Goal: Transaction & Acquisition: Purchase product/service

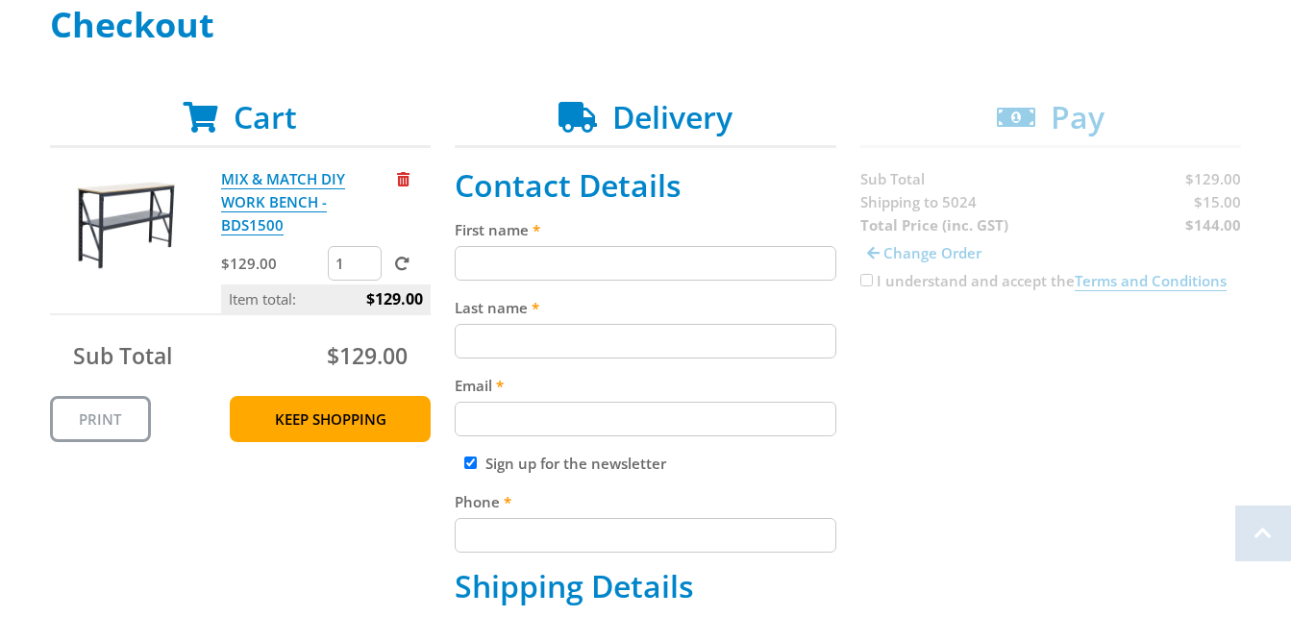
scroll to position [316, 0]
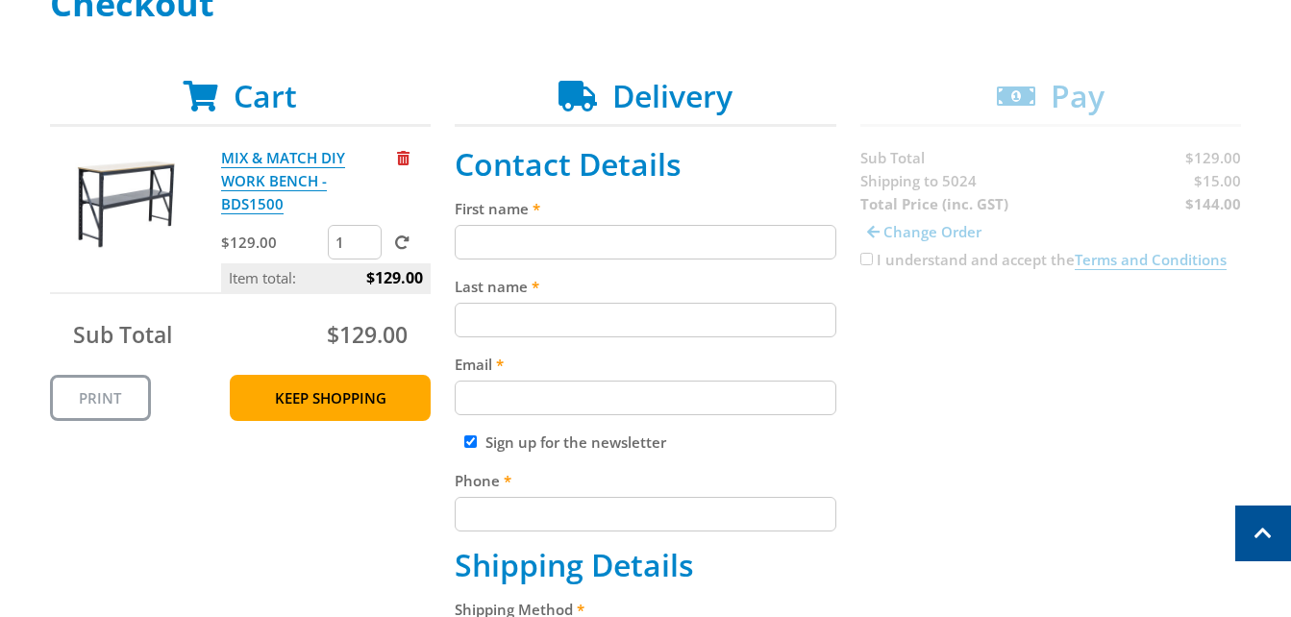
click at [486, 242] on input "First name" at bounding box center [646, 242] width 382 height 35
type input "[PERSON_NAME]"
type input "[EMAIL_ADDRESS][DOMAIN_NAME]"
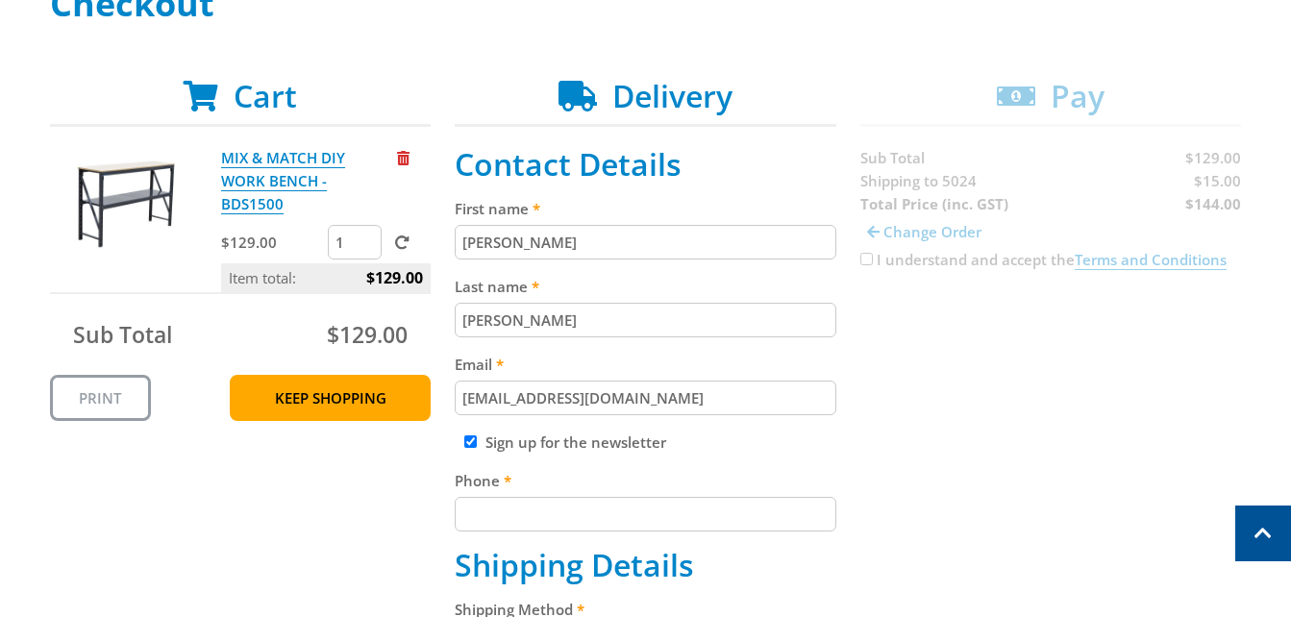
type input "0401 122 805"
type input "[STREET_ADDRESS]"
type input "[GEOGRAPHIC_DATA]"
select select "SA"
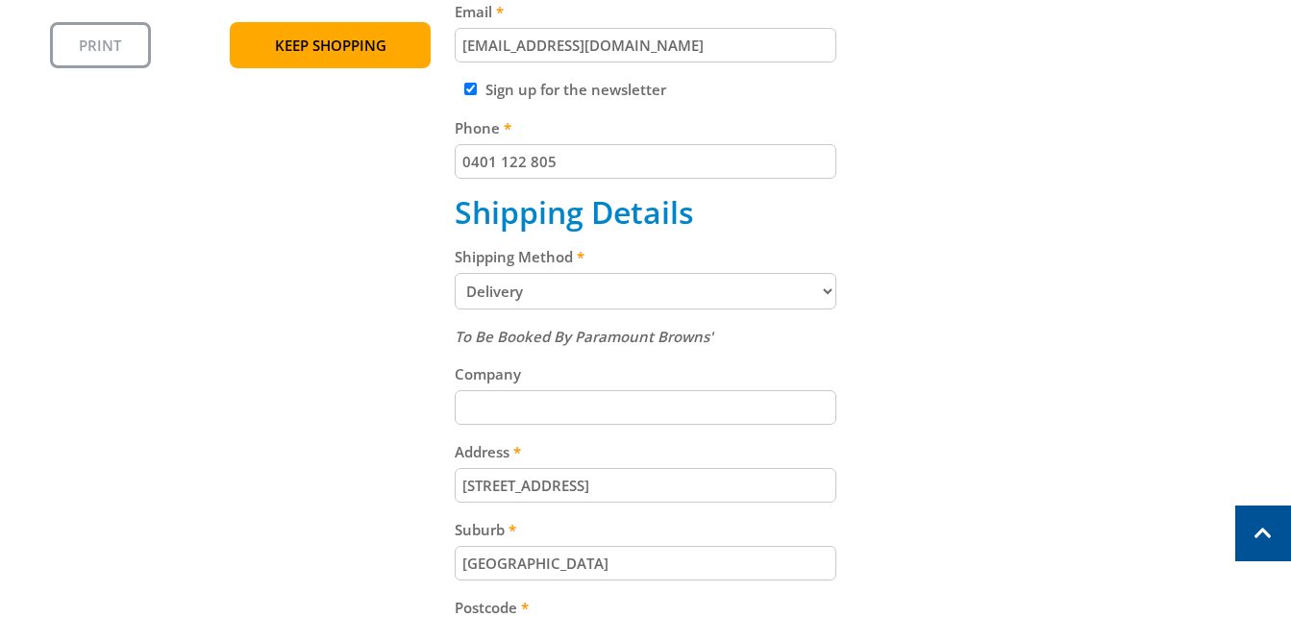
scroll to position [693, 0]
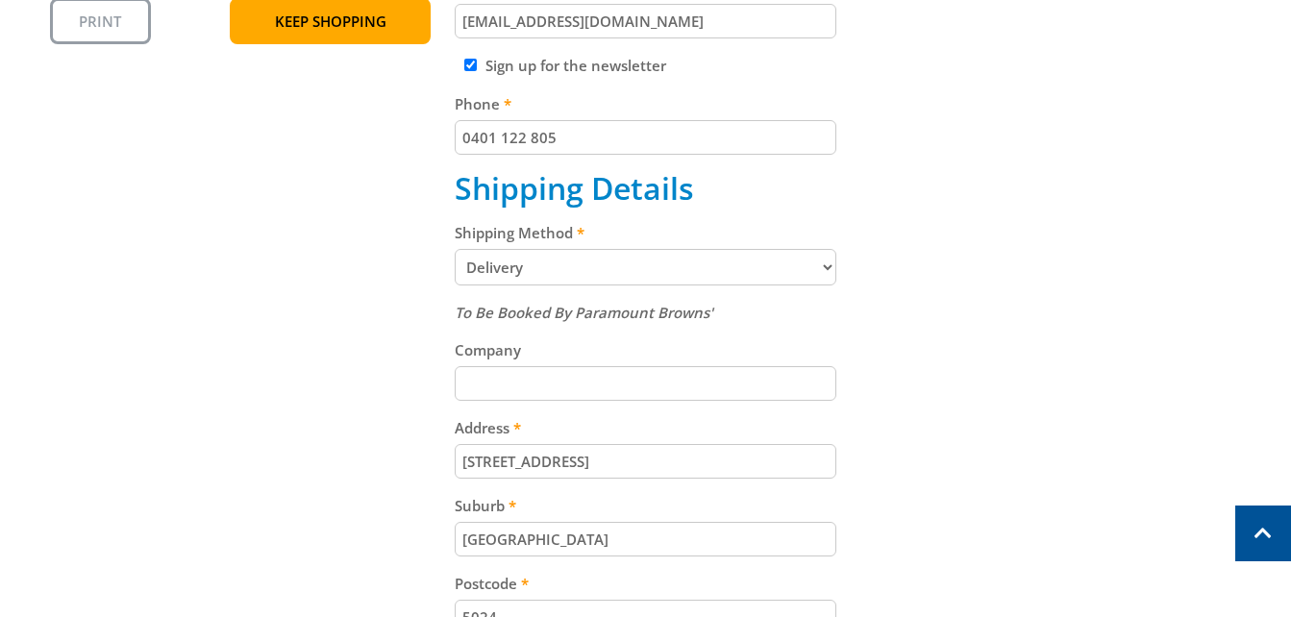
click at [800, 266] on select "Pickup from Gepps Cross Delivery" at bounding box center [646, 267] width 382 height 37
click at [455, 249] on select "Pickup from Gepps Cross Delivery" at bounding box center [646, 267] width 382 height 37
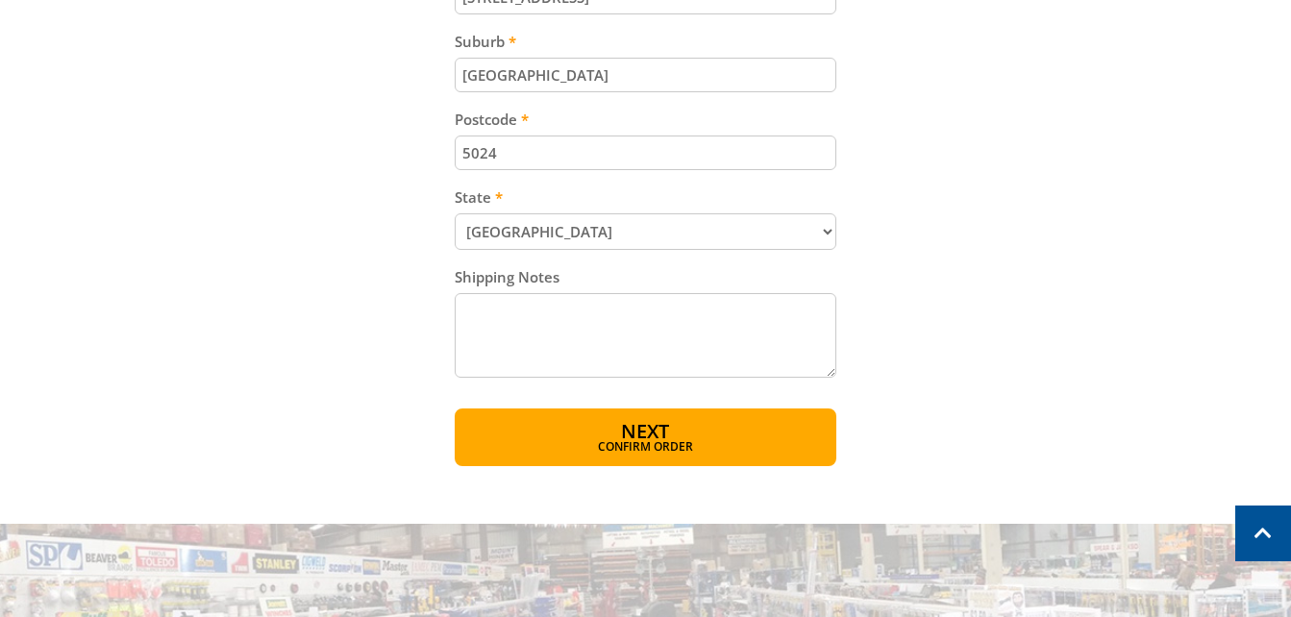
scroll to position [1161, 0]
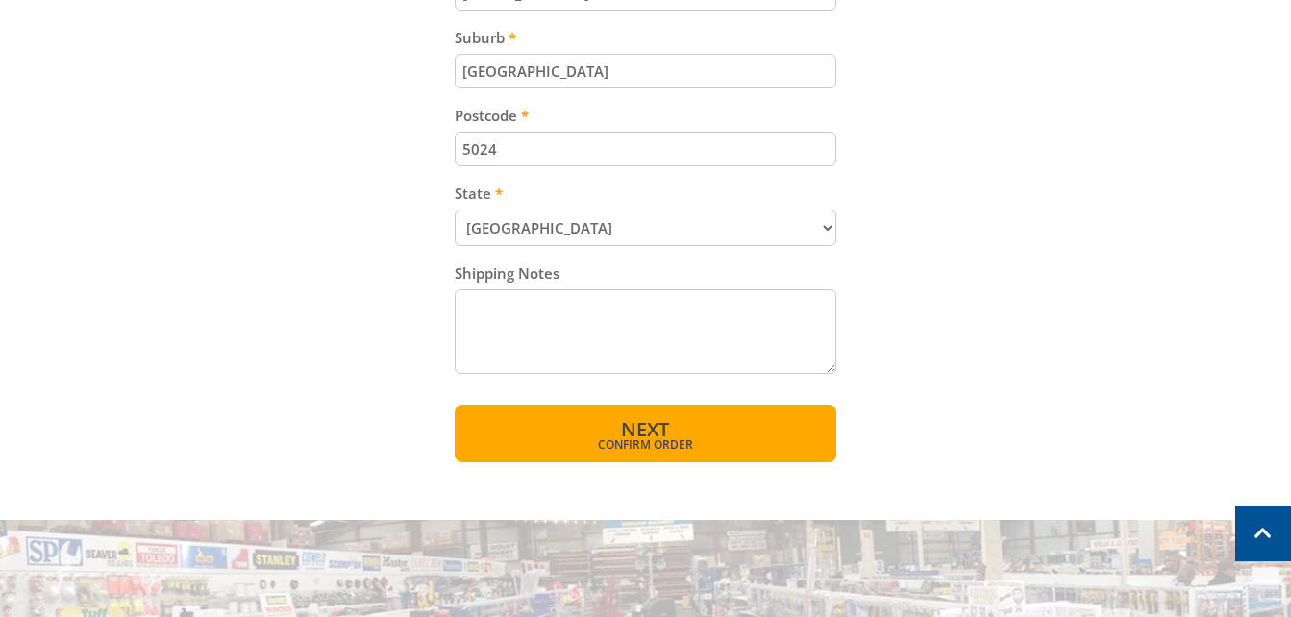
click at [635, 431] on span "Next" at bounding box center [645, 429] width 48 height 26
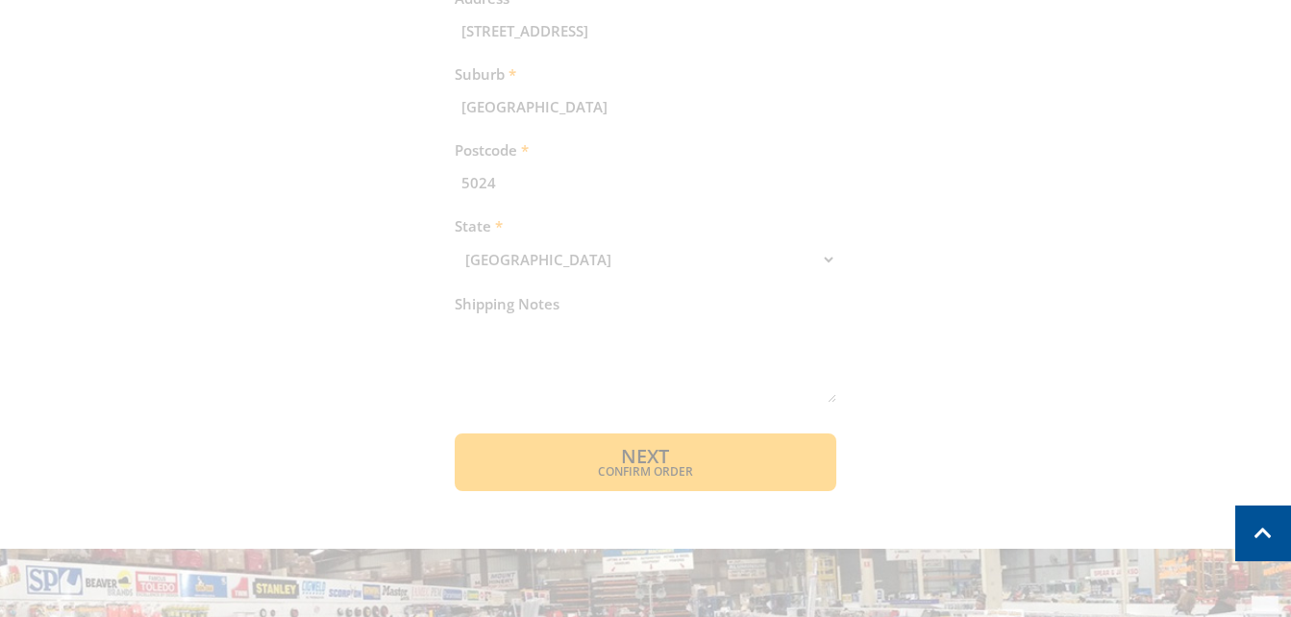
scroll to position [1131, 0]
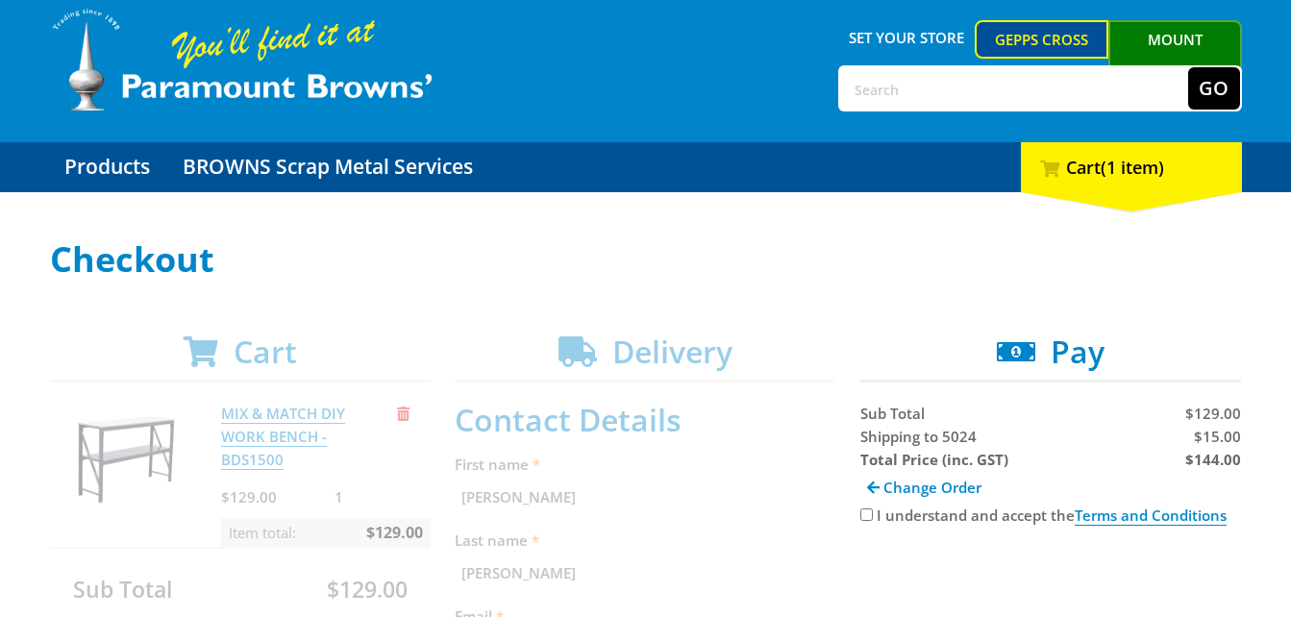
scroll to position [190, 0]
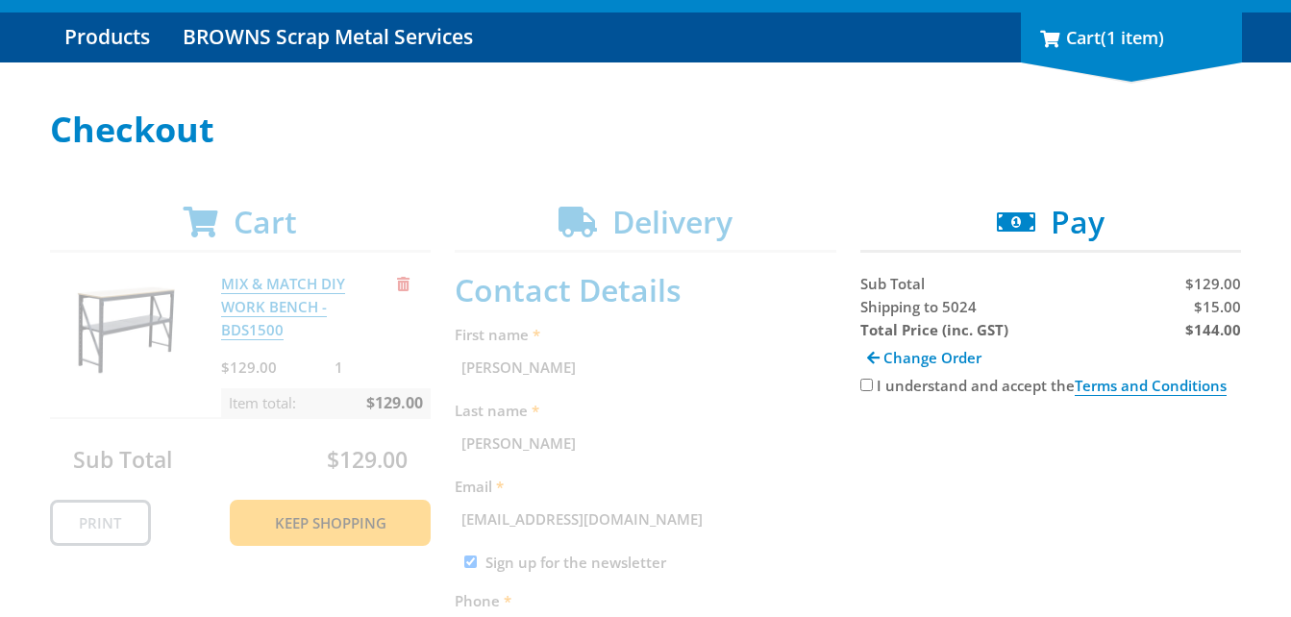
click at [1068, 38] on div "1 Cart (1 item)" at bounding box center [1131, 37] width 221 height 50
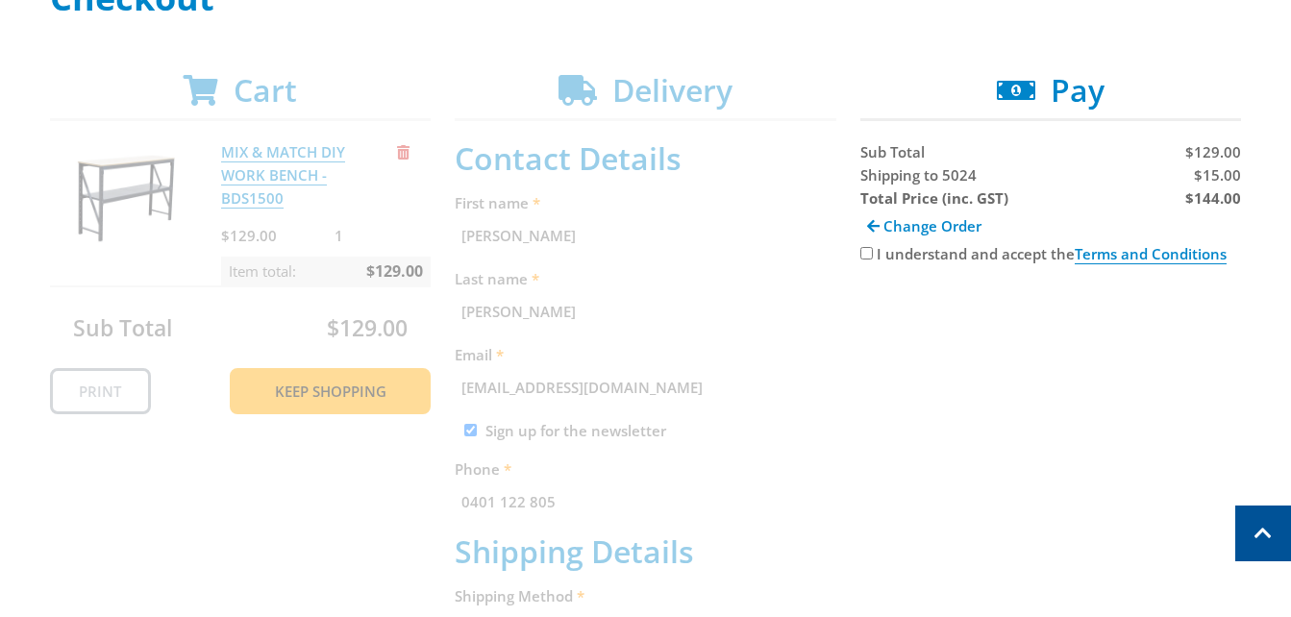
scroll to position [443, 0]
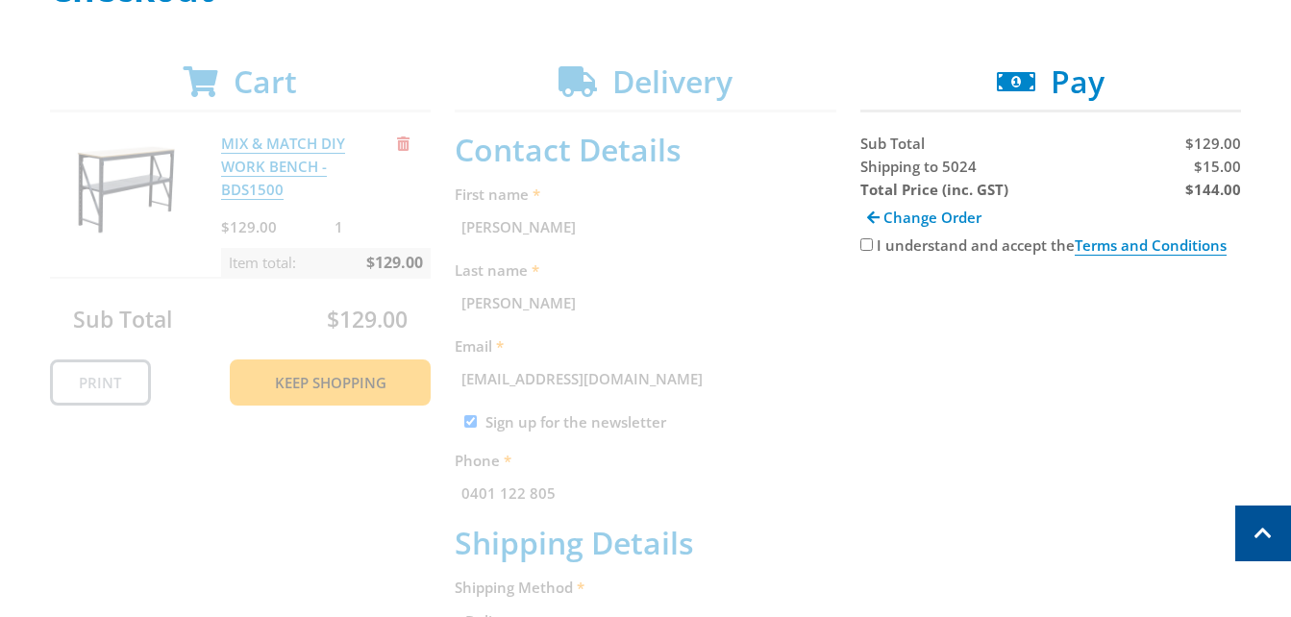
click at [865, 240] on input "I understand and accept the Terms and Conditions" at bounding box center [866, 244] width 12 height 12
checkbox input "true"
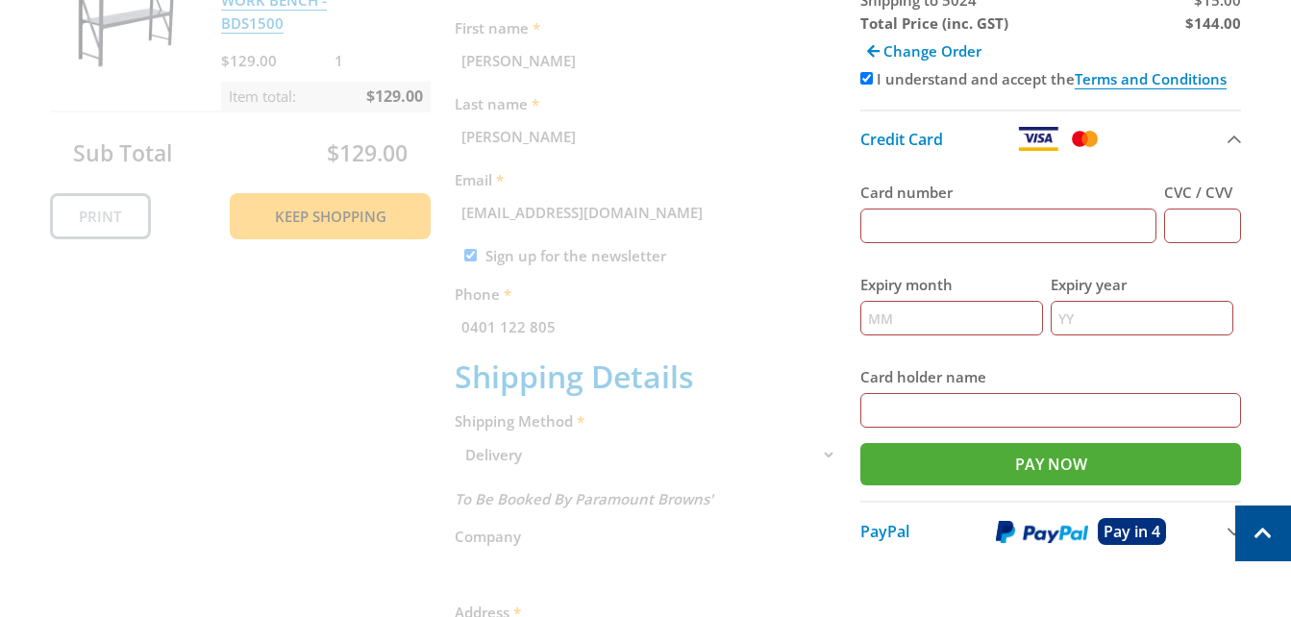
scroll to position [699, 0]
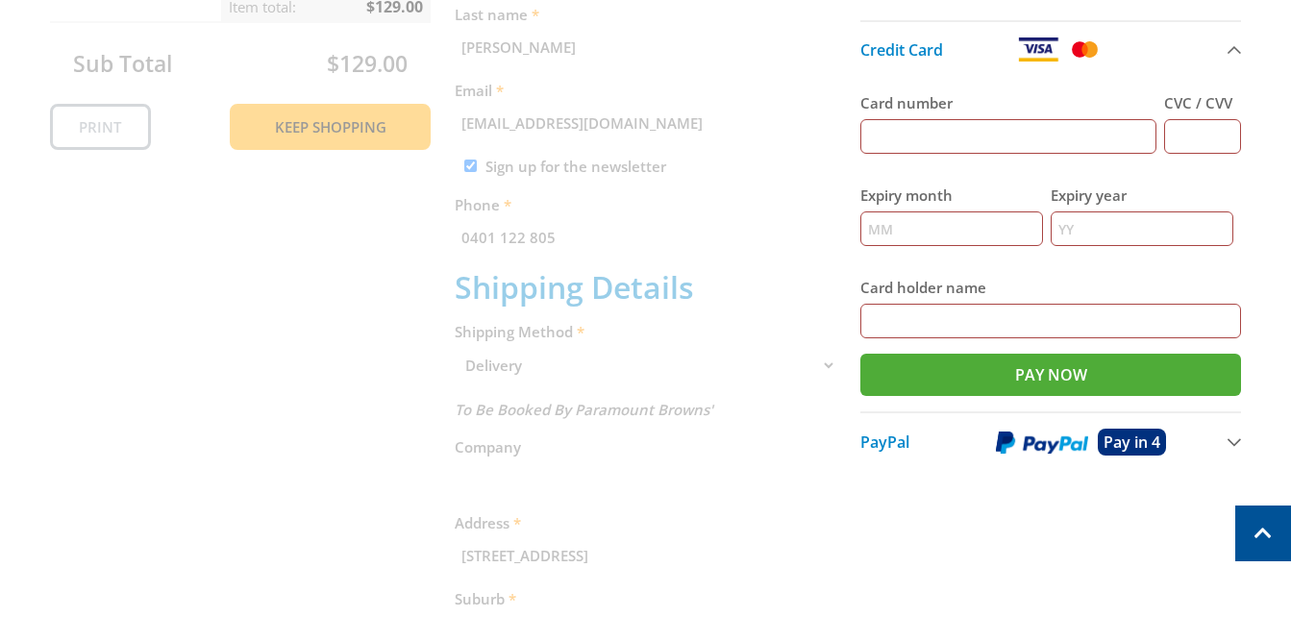
click at [884, 444] on span "PayPal" at bounding box center [884, 442] width 49 height 21
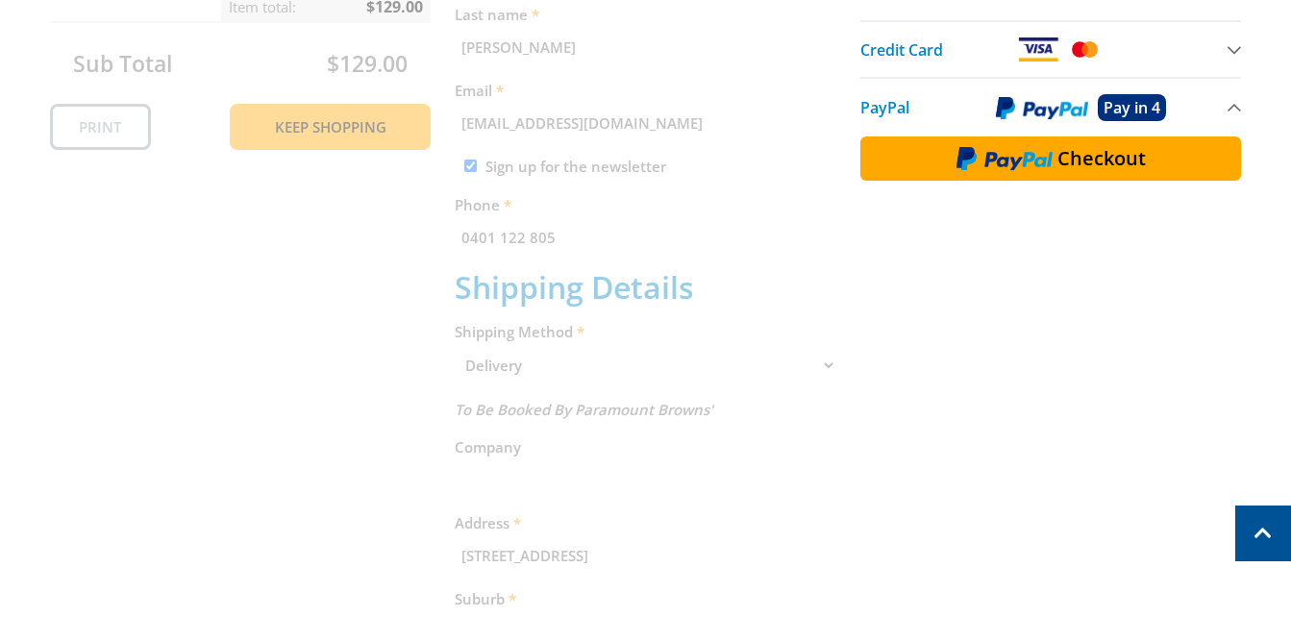
click at [1017, 155] on img at bounding box center [1004, 158] width 96 height 25
